Goal: Check status: Check status

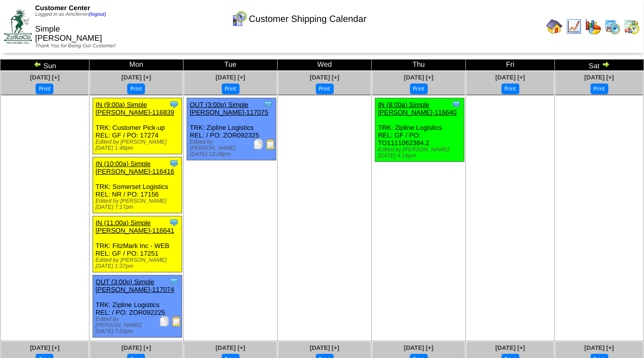
click at [39, 65] on img at bounding box center [38, 64] width 8 height 8
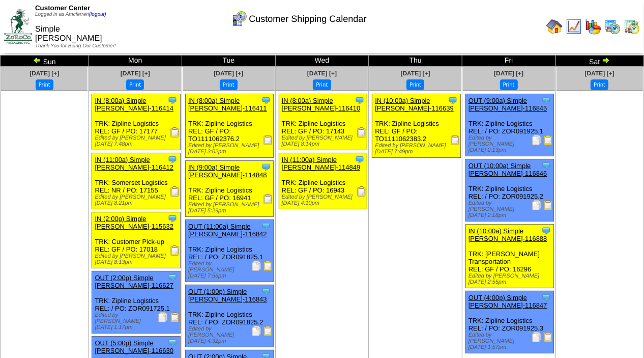
scroll to position [1, 0]
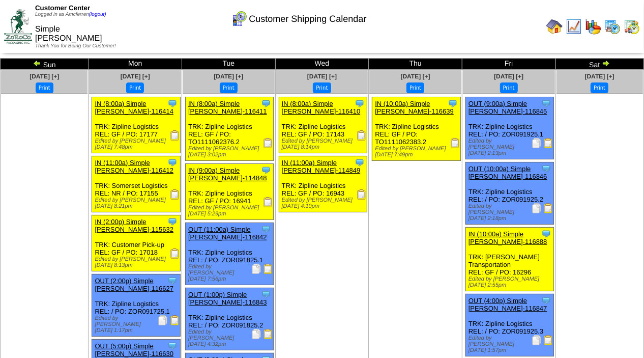
click at [605, 63] on img at bounding box center [606, 63] width 8 height 8
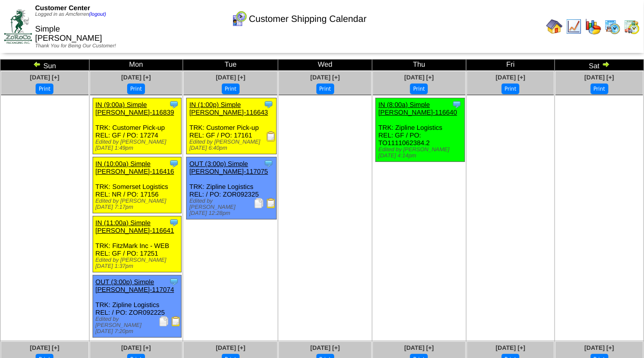
click at [37, 63] on img at bounding box center [37, 64] width 8 height 8
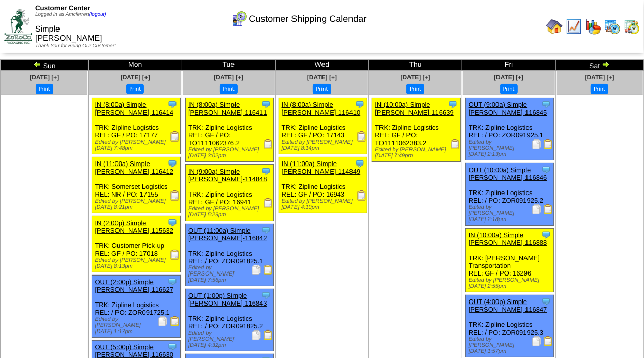
click at [603, 61] on img at bounding box center [606, 64] width 8 height 8
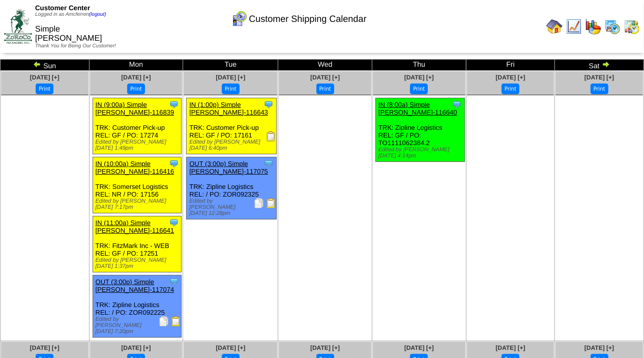
click at [605, 63] on img at bounding box center [606, 64] width 8 height 8
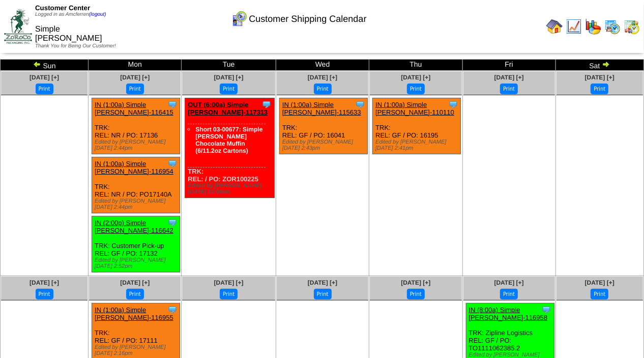
click at [604, 64] on img at bounding box center [606, 64] width 8 height 8
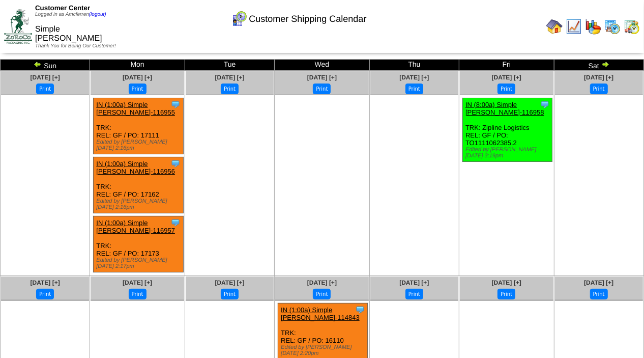
click at [603, 66] on img at bounding box center [605, 64] width 8 height 8
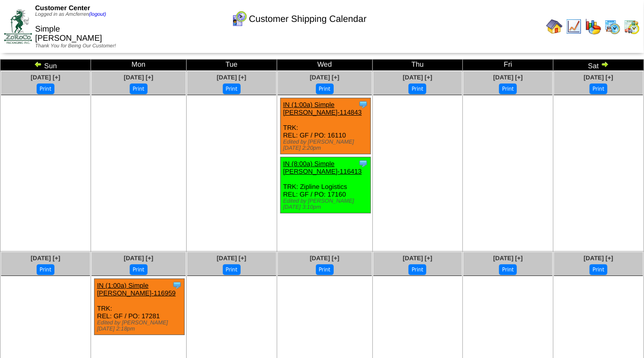
click at [38, 65] on img at bounding box center [38, 64] width 8 height 8
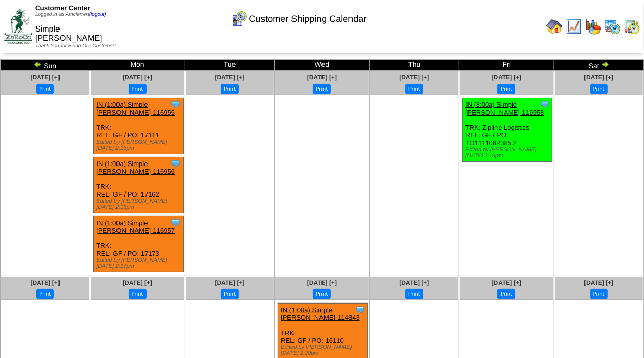
click at [38, 65] on img at bounding box center [38, 64] width 8 height 8
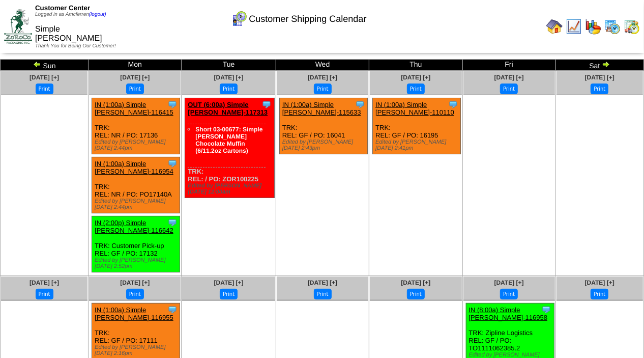
click at [38, 65] on img at bounding box center [37, 64] width 8 height 8
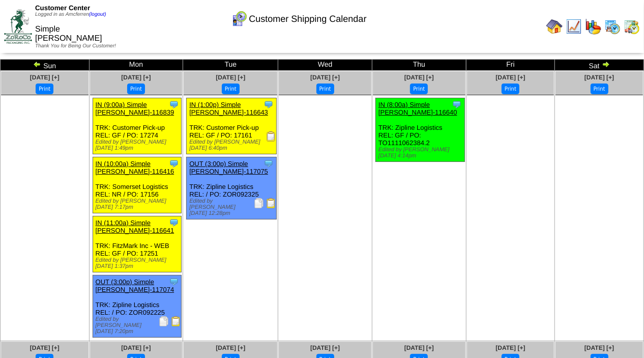
click at [38, 65] on img at bounding box center [37, 64] width 8 height 8
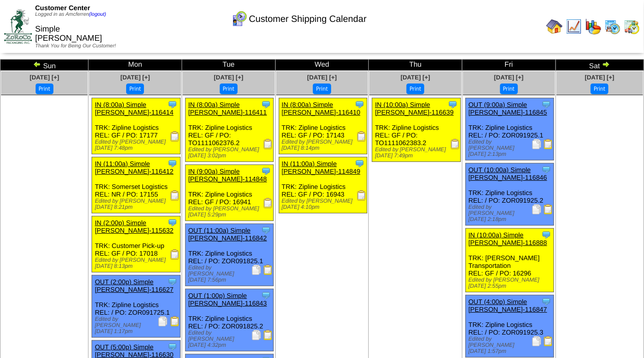
click at [607, 66] on img at bounding box center [606, 64] width 8 height 8
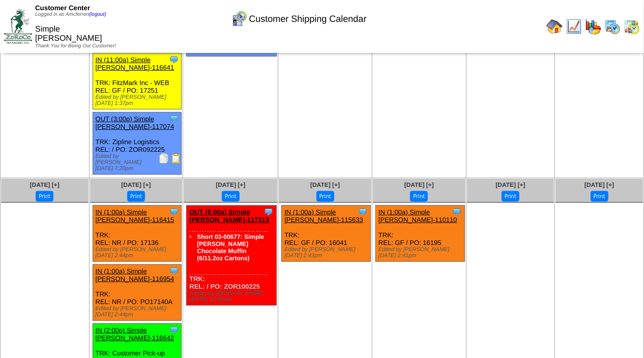
scroll to position [165, 0]
